Goal: Find specific page/section: Find specific page/section

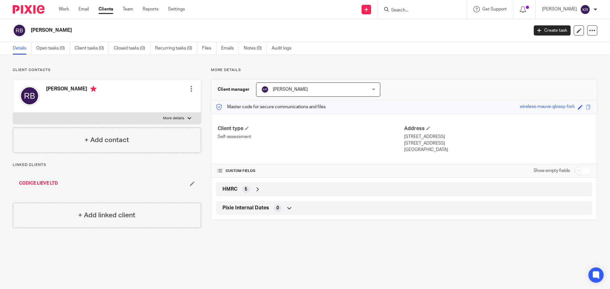
click at [411, 10] on input "Search" at bounding box center [418, 11] width 57 height 6
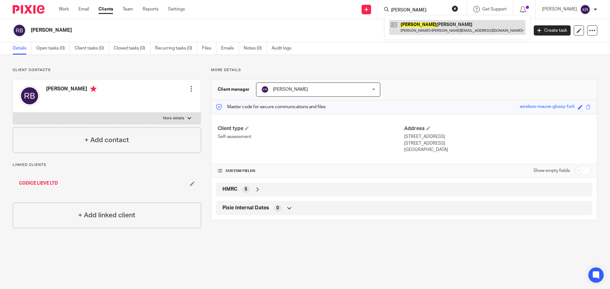
type input "deborah"
click at [438, 32] on link at bounding box center [457, 27] width 136 height 15
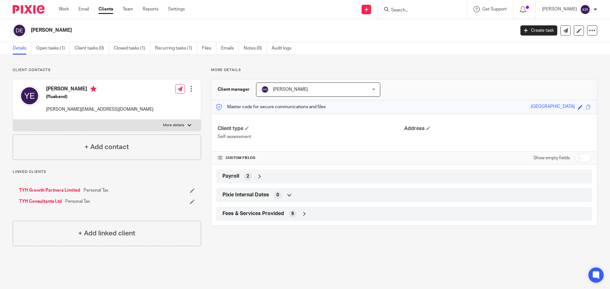
click at [415, 12] on input "Search" at bounding box center [418, 11] width 57 height 6
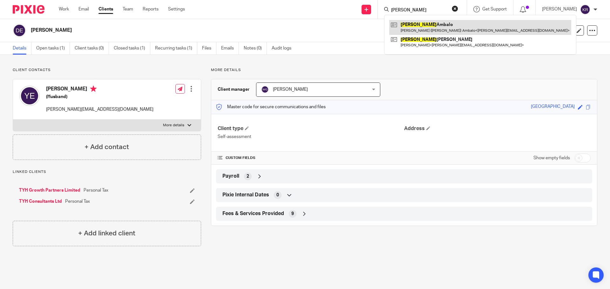
type input "[PERSON_NAME]"
click at [452, 31] on link at bounding box center [480, 27] width 182 height 15
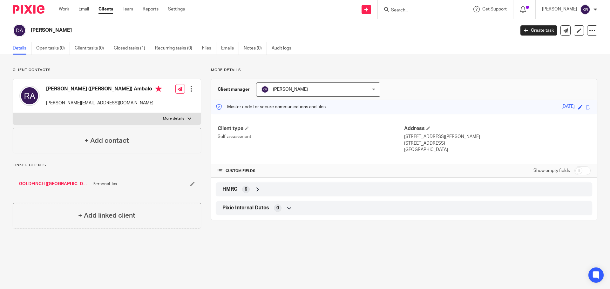
click at [411, 10] on input "Search" at bounding box center [418, 11] width 57 height 6
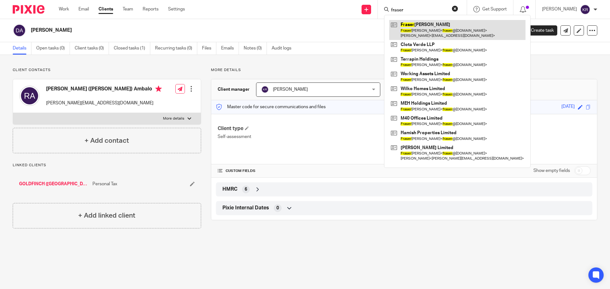
type input "fraser"
click at [448, 27] on link at bounding box center [457, 30] width 136 height 20
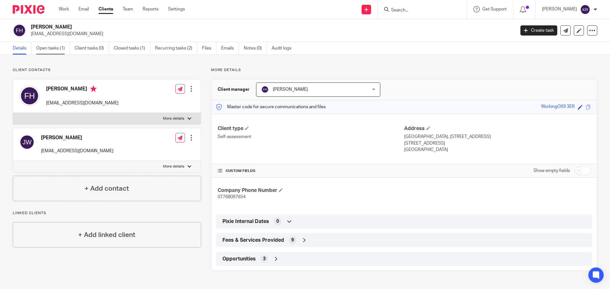
click at [61, 50] on link "Open tasks (1)" at bounding box center [53, 48] width 34 height 12
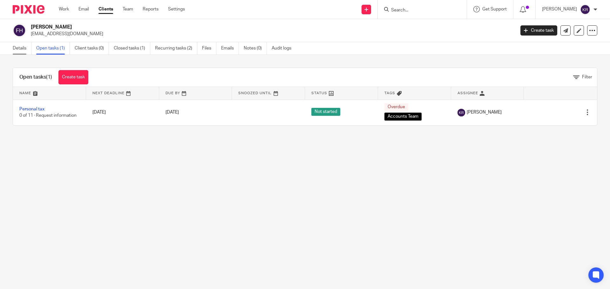
click at [20, 47] on link "Details" at bounding box center [22, 48] width 19 height 12
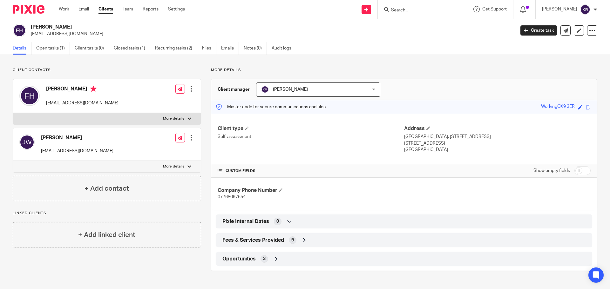
click at [405, 8] on input "Search" at bounding box center [418, 11] width 57 height 6
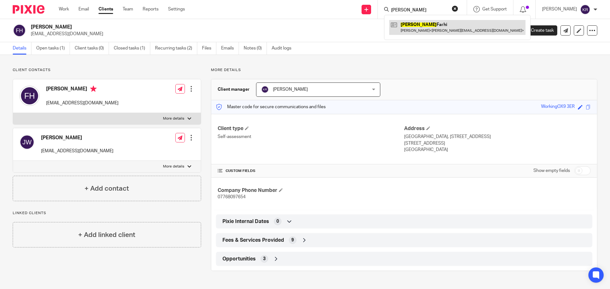
type input "hanna"
click at [429, 31] on link at bounding box center [457, 27] width 136 height 15
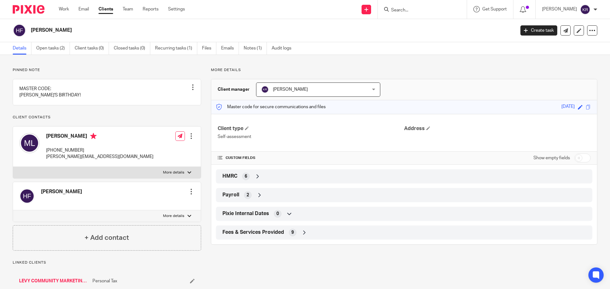
click at [416, 10] on input "Search" at bounding box center [418, 11] width 57 height 6
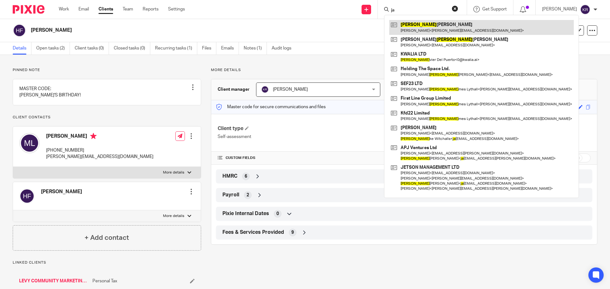
type input "ja"
click at [442, 30] on link at bounding box center [481, 27] width 185 height 15
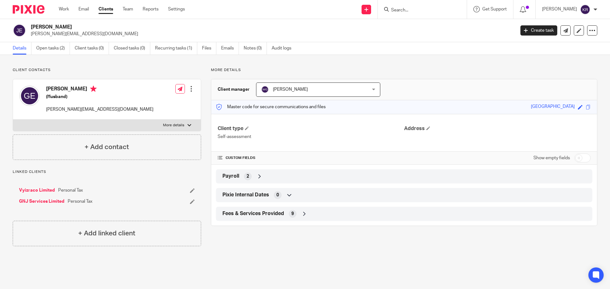
click at [416, 12] on input "Search" at bounding box center [418, 11] width 57 height 6
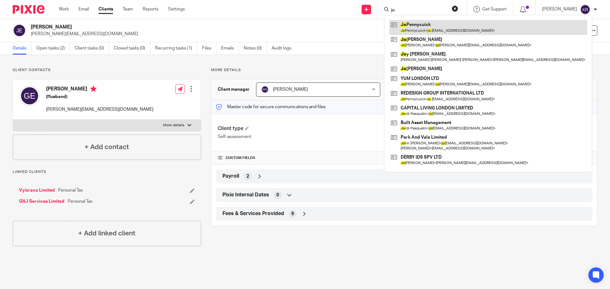
type input "jo"
click at [454, 30] on link at bounding box center [488, 27] width 198 height 15
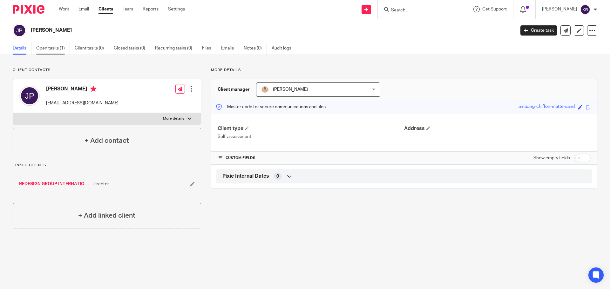
click at [52, 47] on link "Open tasks (1)" at bounding box center [53, 48] width 34 height 12
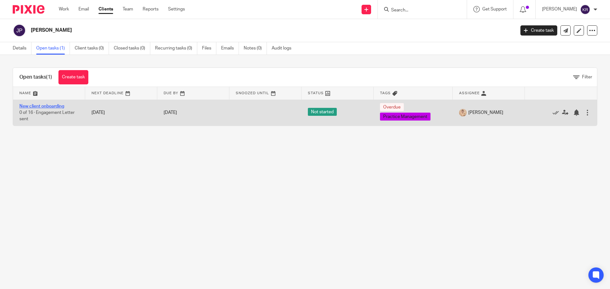
click at [51, 105] on link "New client onboarding" at bounding box center [41, 106] width 45 height 4
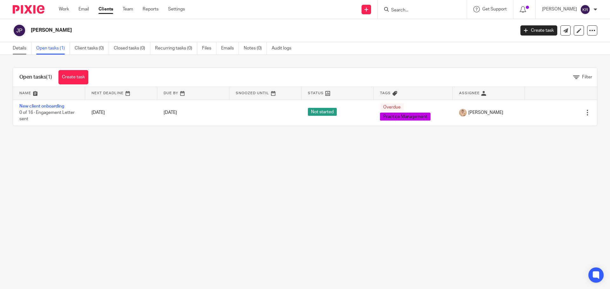
click at [19, 50] on link "Details" at bounding box center [22, 48] width 19 height 12
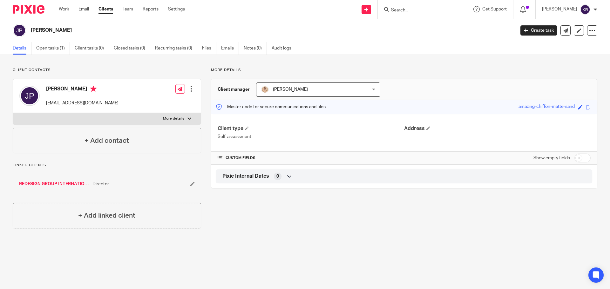
click at [412, 11] on input "Search" at bounding box center [418, 11] width 57 height 6
click at [421, 9] on input "Search" at bounding box center [418, 11] width 57 height 6
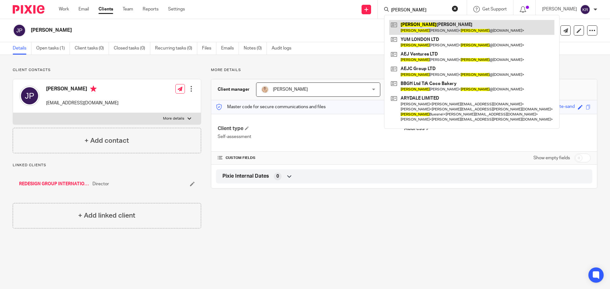
type input "jonathan"
click at [433, 27] on link at bounding box center [471, 27] width 165 height 15
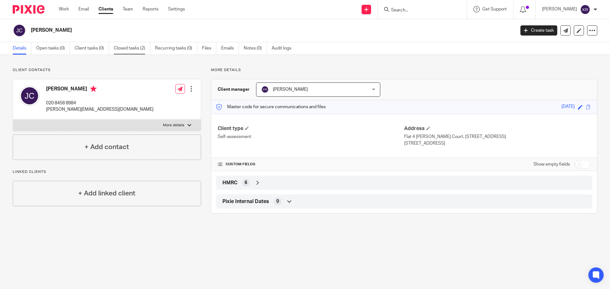
click at [126, 45] on link "Closed tasks (2)" at bounding box center [132, 48] width 37 height 12
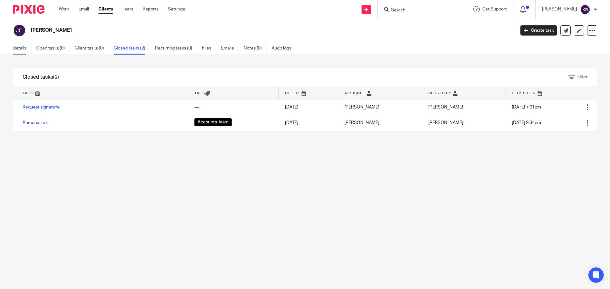
click at [20, 47] on link "Details" at bounding box center [22, 48] width 19 height 12
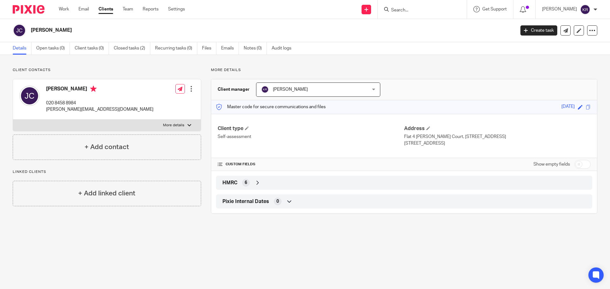
click at [409, 8] on input "Search" at bounding box center [418, 11] width 57 height 6
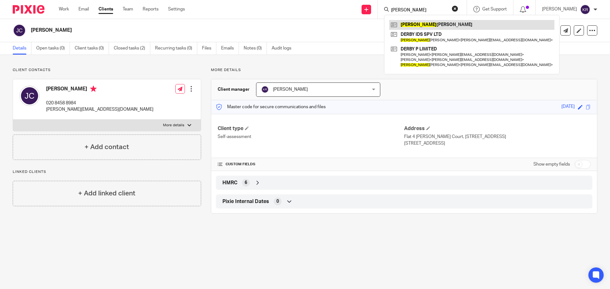
type input "joshua"
click at [446, 25] on link at bounding box center [471, 25] width 165 height 10
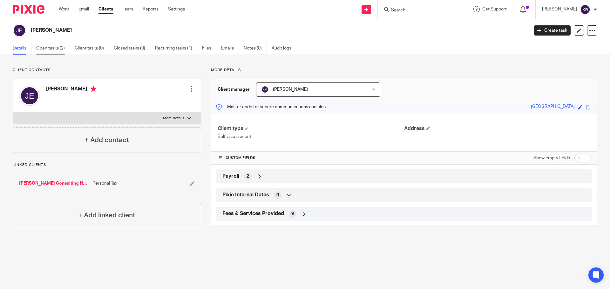
click at [53, 50] on link "Open tasks (2)" at bounding box center [53, 48] width 34 height 12
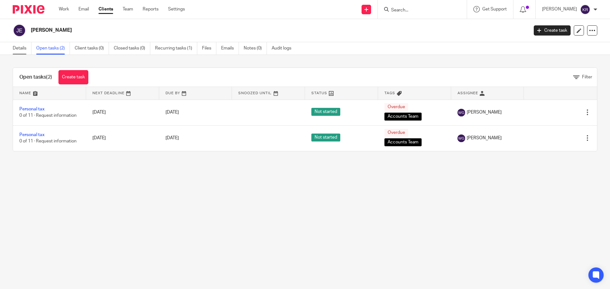
click at [17, 48] on link "Details" at bounding box center [22, 48] width 19 height 12
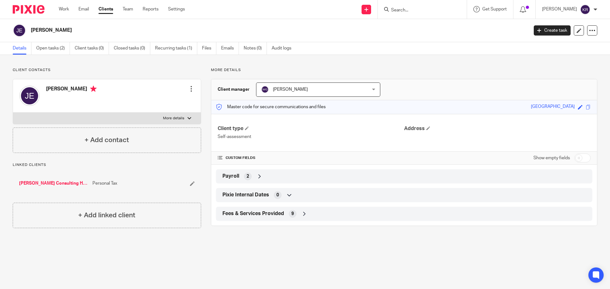
click at [418, 11] on input "Search" at bounding box center [418, 11] width 57 height 6
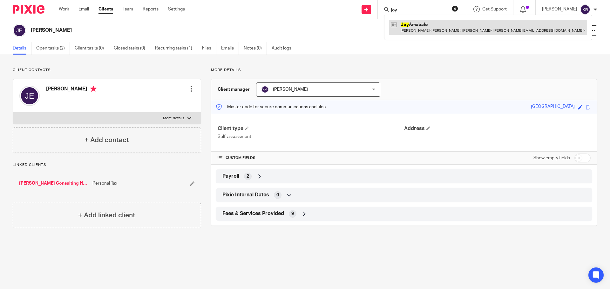
type input "joy"
click at [441, 27] on link at bounding box center [488, 27] width 198 height 15
